Goal: Go to known website: Go to known website

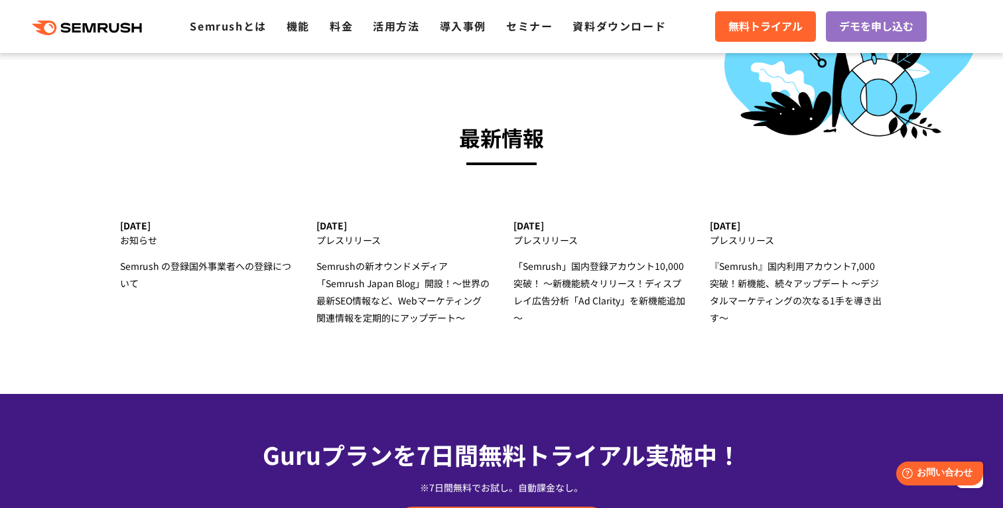
scroll to position [4740, 0]
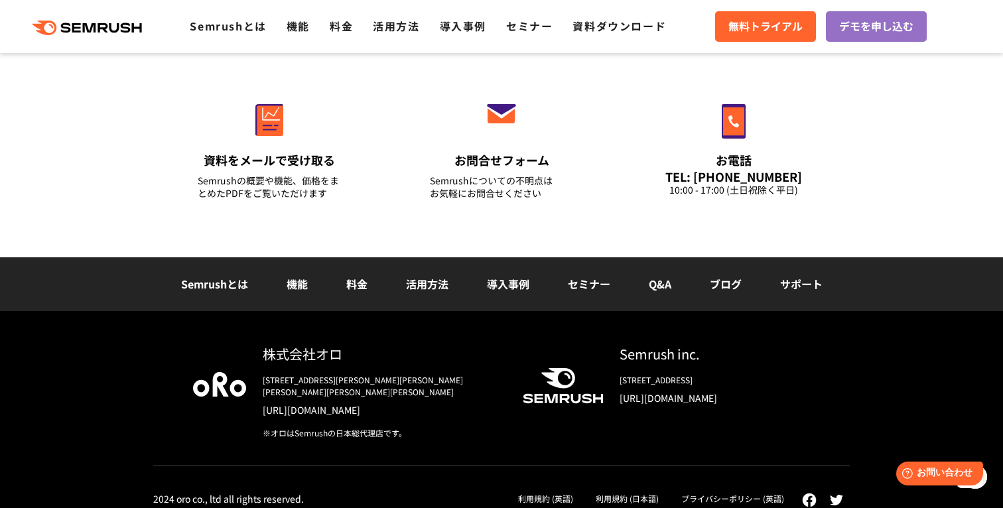
click at [409, 490] on div "2024 oro co., ltd all rights reserved. 利用規約 (英語) 利用規約 (日本語) プライバシーポリシー (英語)" at bounding box center [501, 499] width 697 height 18
click at [340, 403] on link "https://www.oro.com/ja/" at bounding box center [382, 409] width 239 height 13
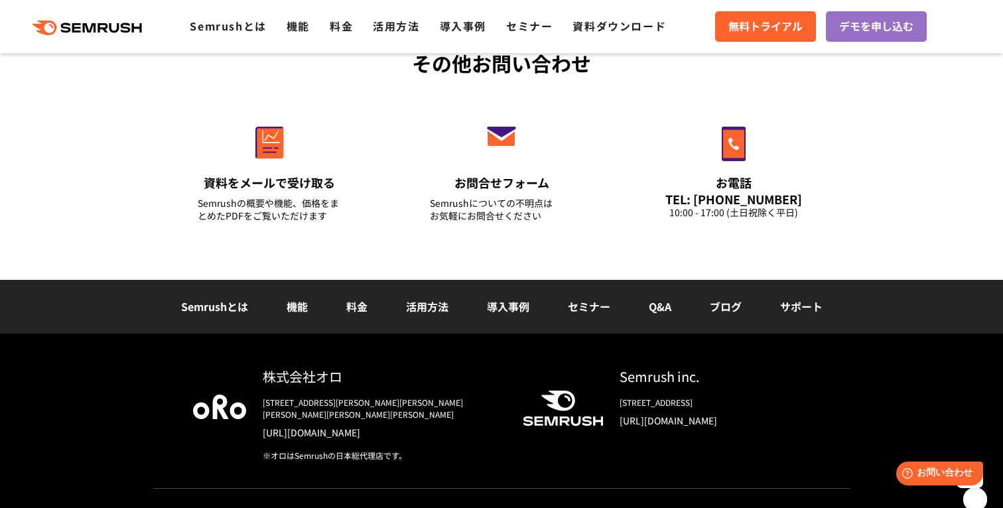
scroll to position [4740, 0]
